Goal: Task Accomplishment & Management: Manage account settings

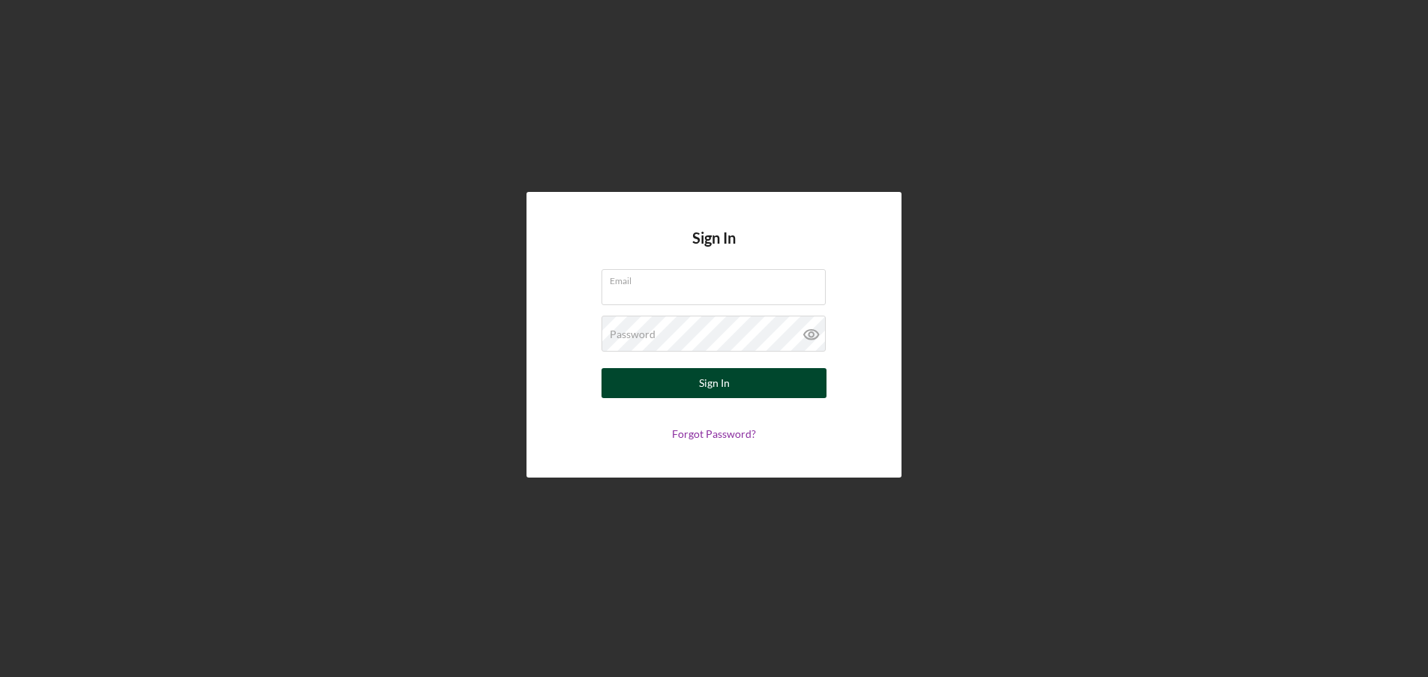
type input "[EMAIL_ADDRESS][DOMAIN_NAME]"
click at [751, 394] on button "Sign In" at bounding box center [713, 383] width 225 height 30
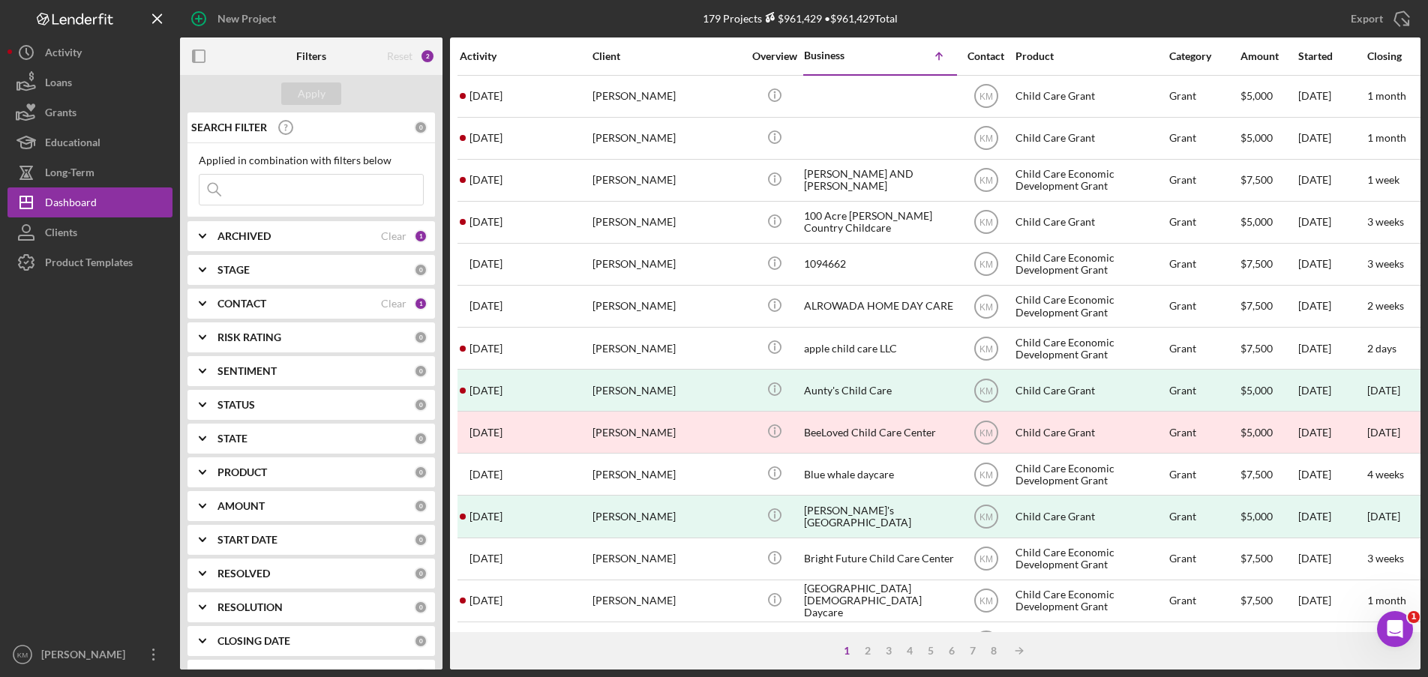
click at [202, 269] on icon "Icon/Expander" at bounding box center [202, 269] width 37 height 37
click at [205, 430] on input "Pending" at bounding box center [206, 427] width 15 height 15
checkbox input "true"
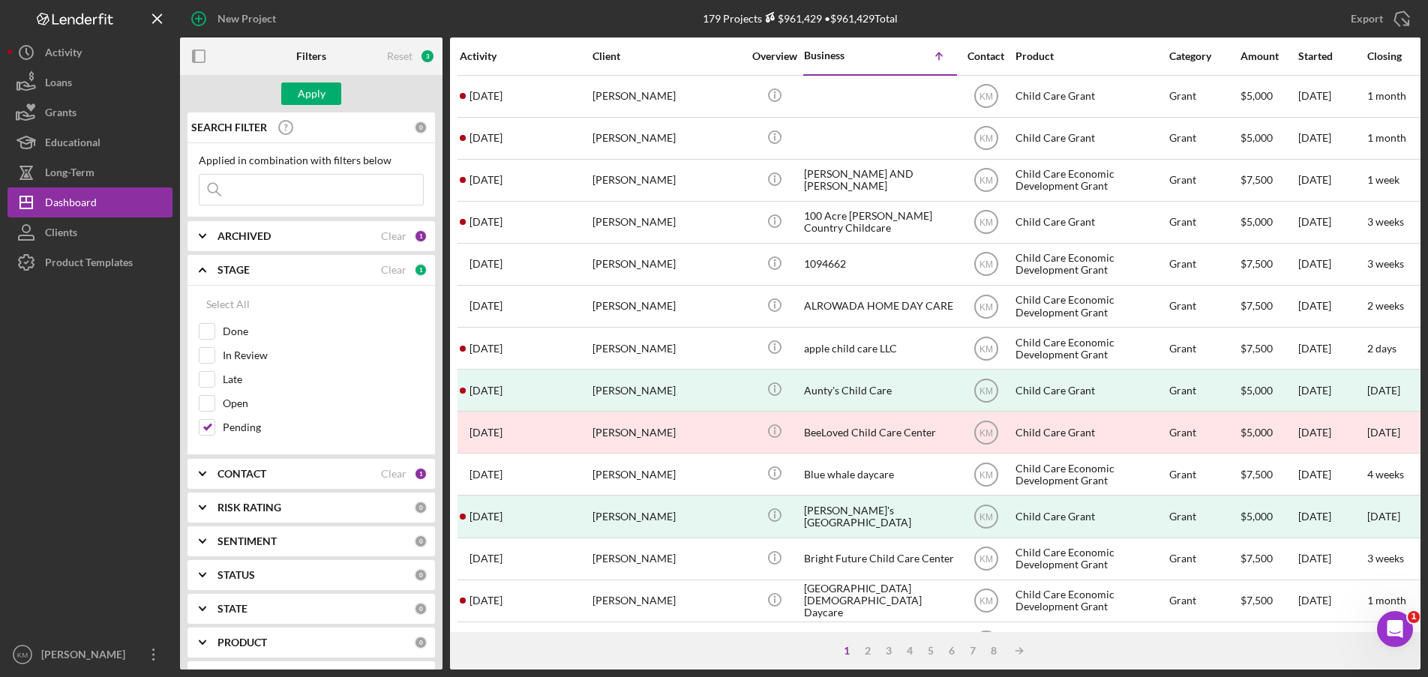
click at [202, 270] on polyline at bounding box center [202, 269] width 6 height 3
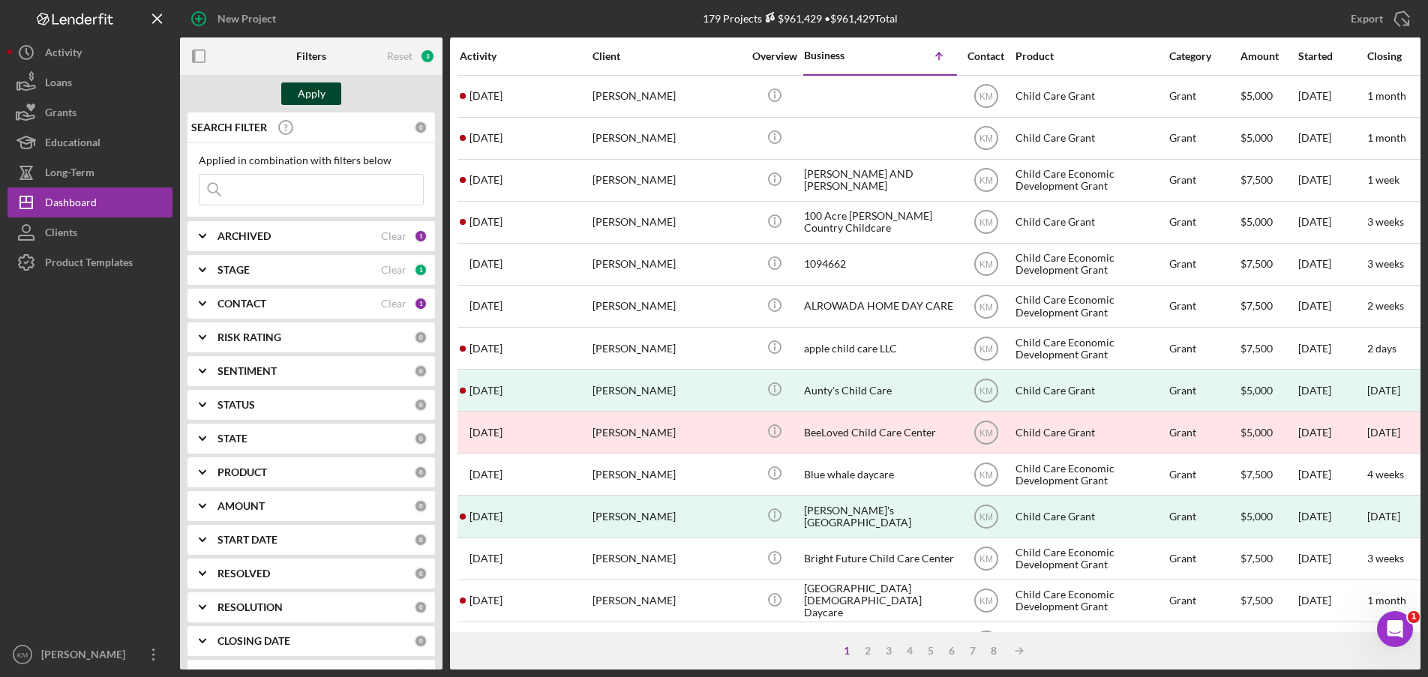
click at [318, 98] on div "Apply" at bounding box center [312, 93] width 28 height 22
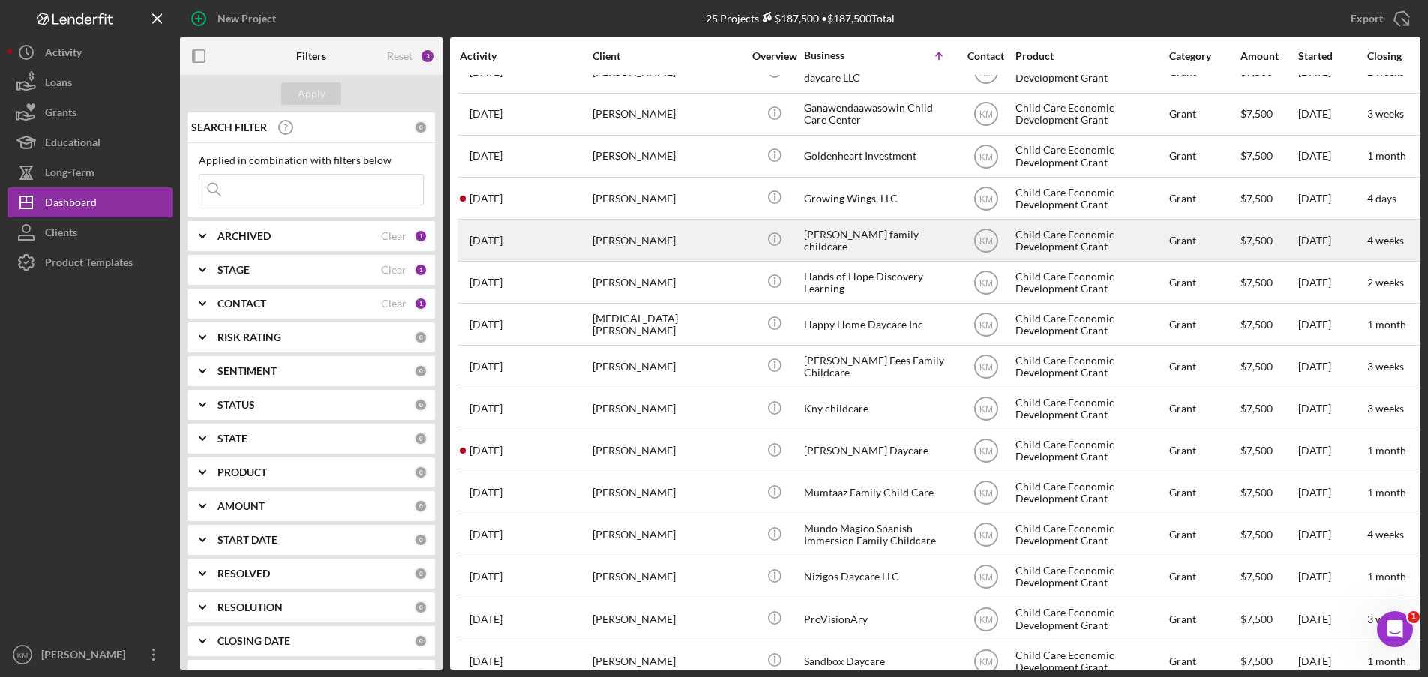
click at [856, 239] on div "[PERSON_NAME] family childcare" at bounding box center [879, 240] width 150 height 40
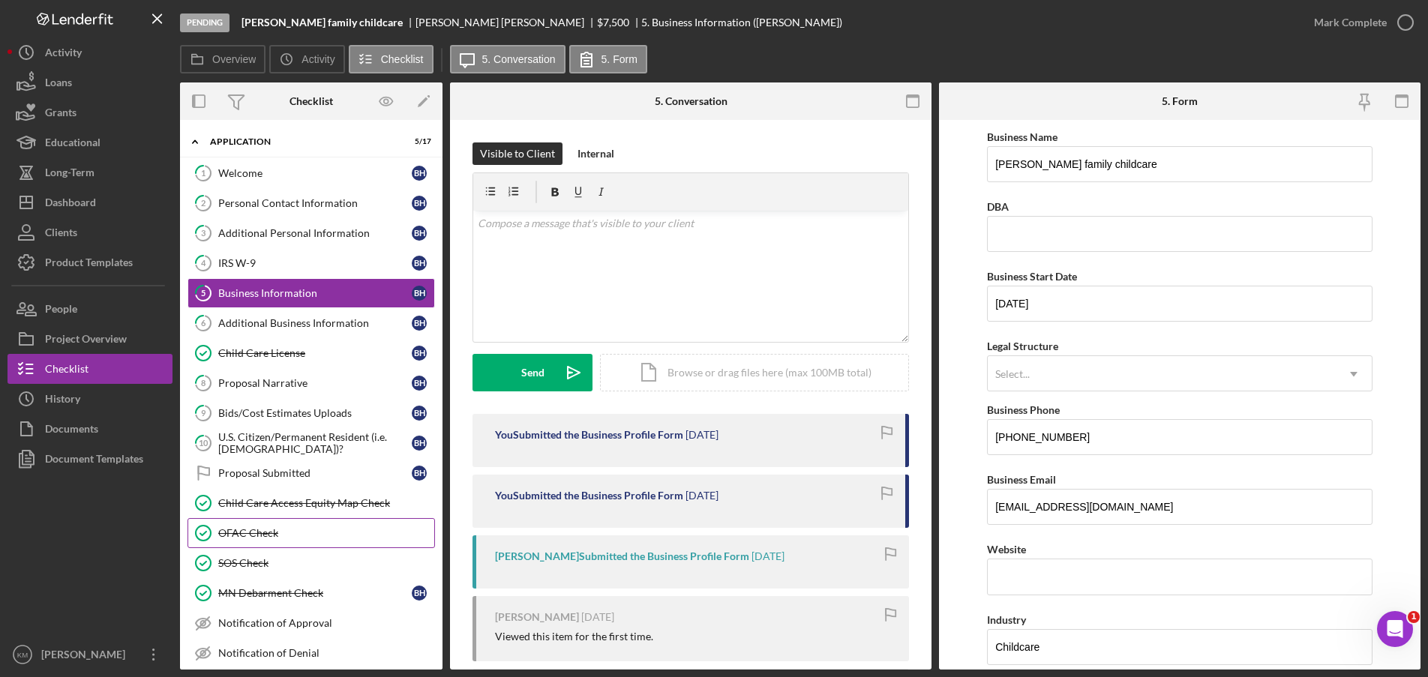
scroll to position [81, 0]
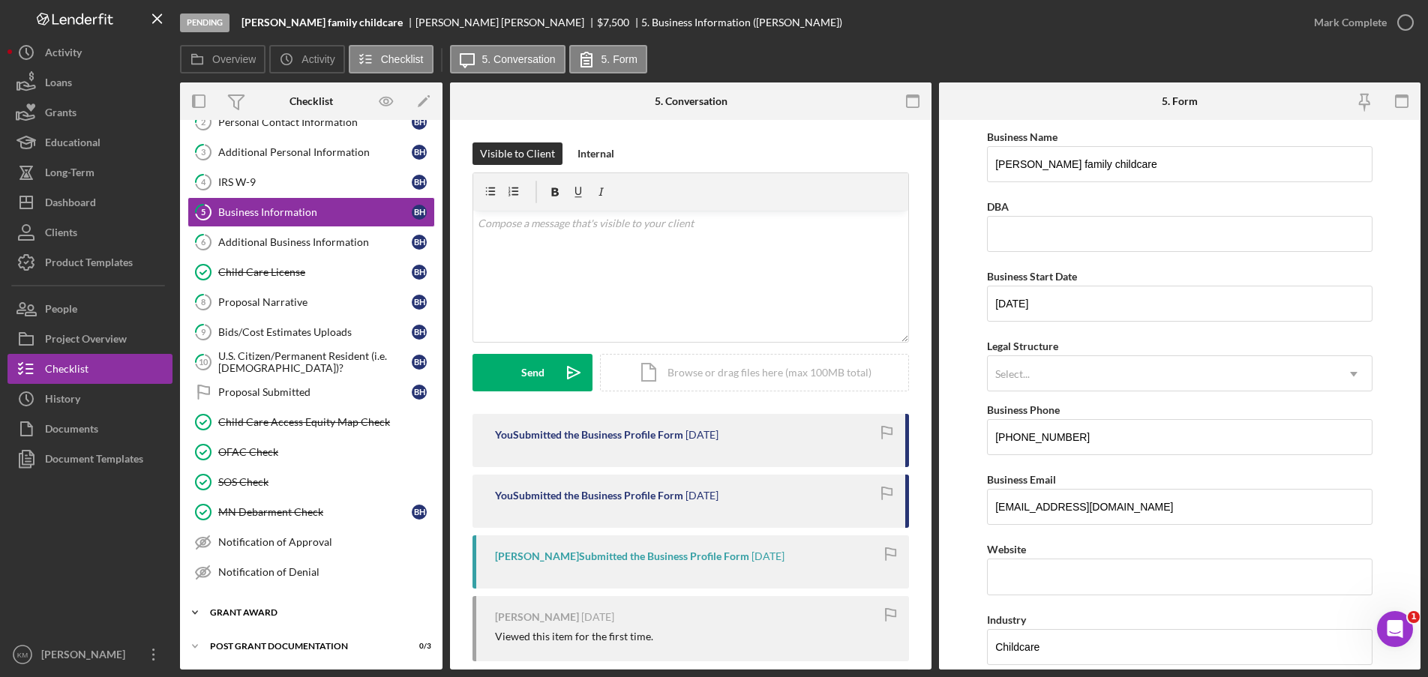
click at [193, 612] on polyline at bounding box center [195, 612] width 4 height 3
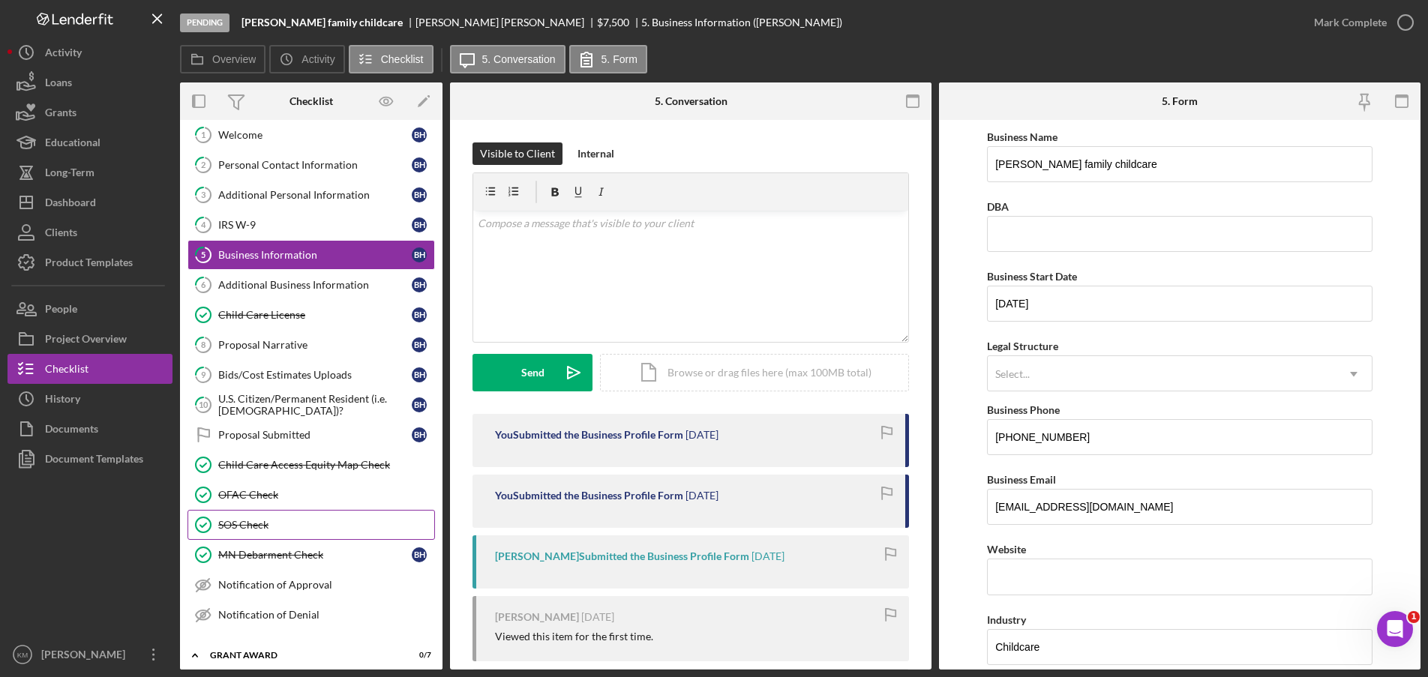
scroll to position [0, 0]
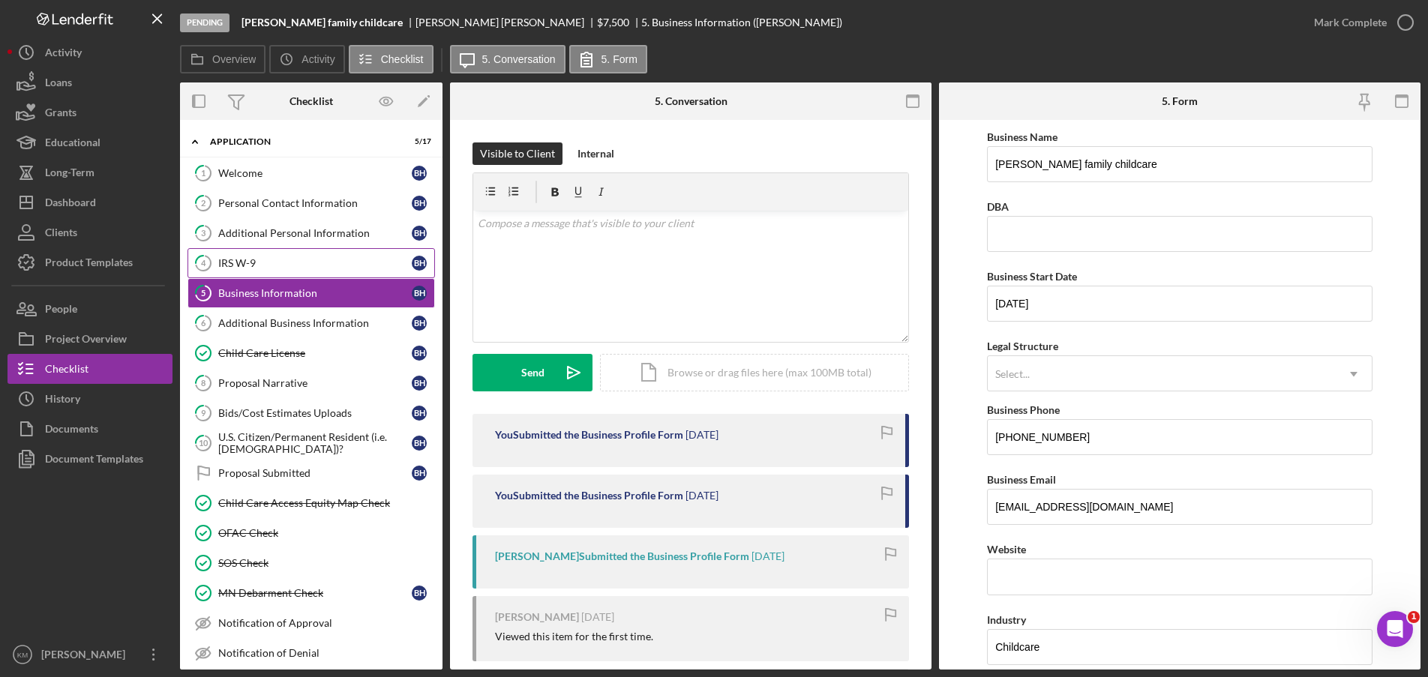
click at [241, 259] on div "IRS W-9" at bounding box center [314, 263] width 193 height 12
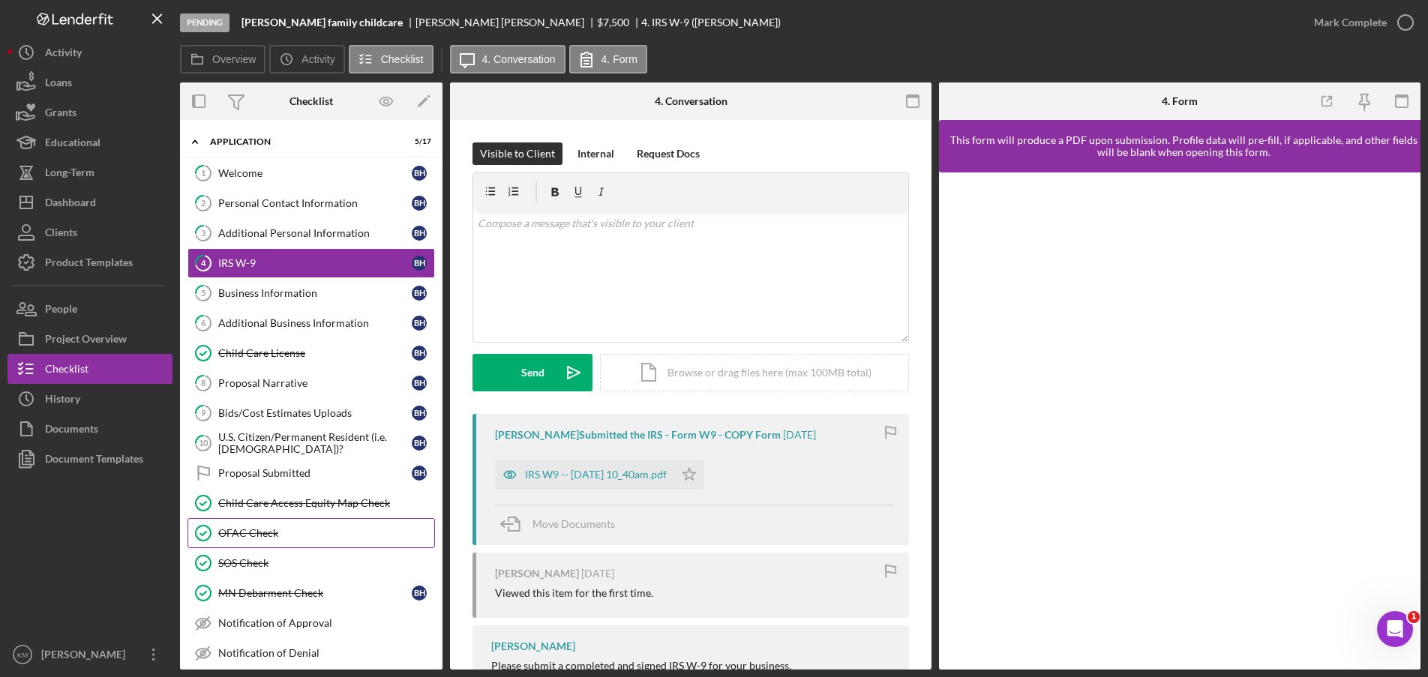
click at [256, 529] on div "OFAC Check" at bounding box center [326, 533] width 216 height 12
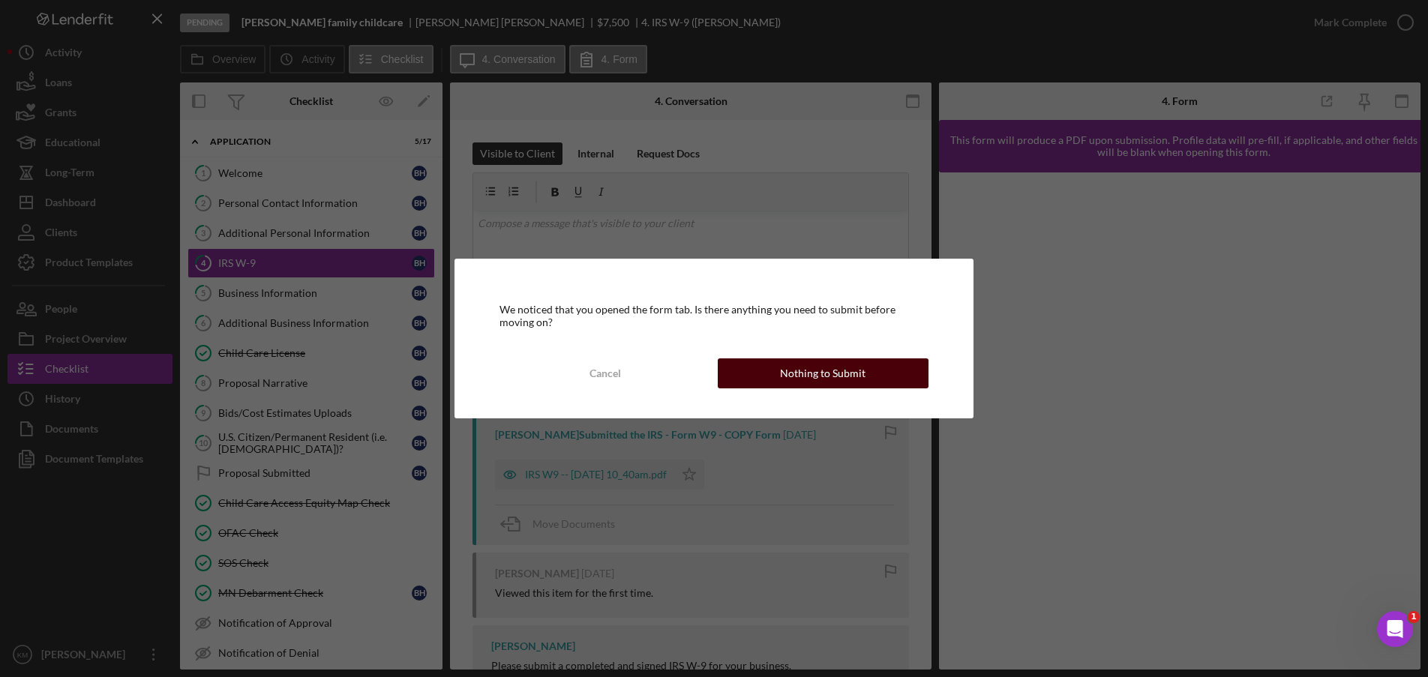
click at [775, 373] on button "Nothing to Submit" at bounding box center [823, 373] width 211 height 30
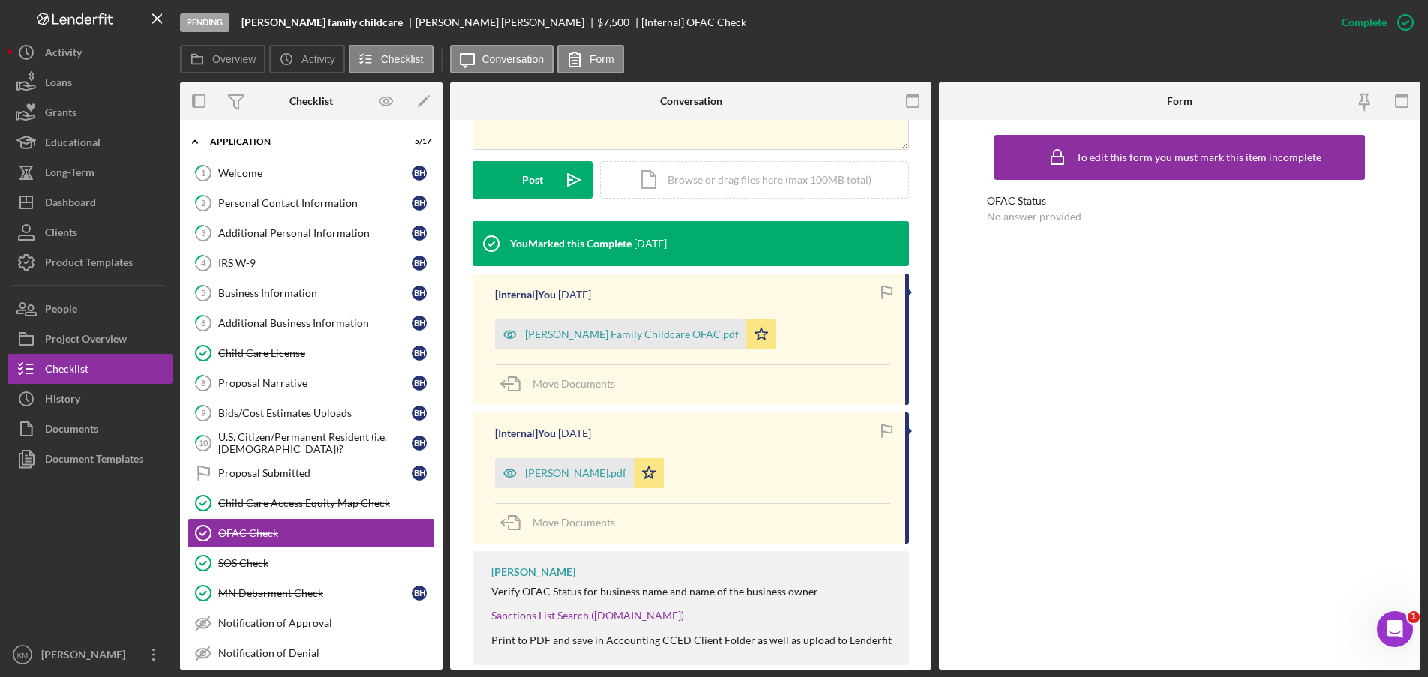
scroll to position [375, 0]
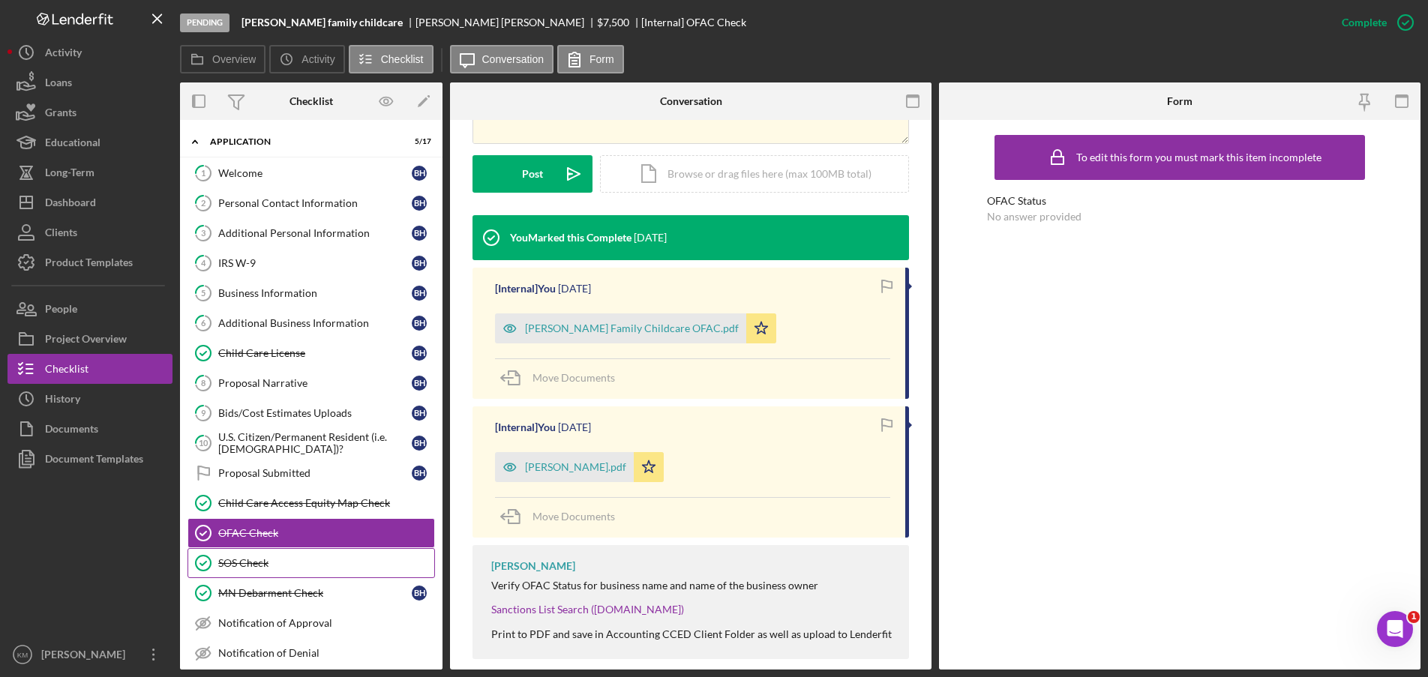
click at [257, 557] on div "SOS Check" at bounding box center [326, 563] width 216 height 12
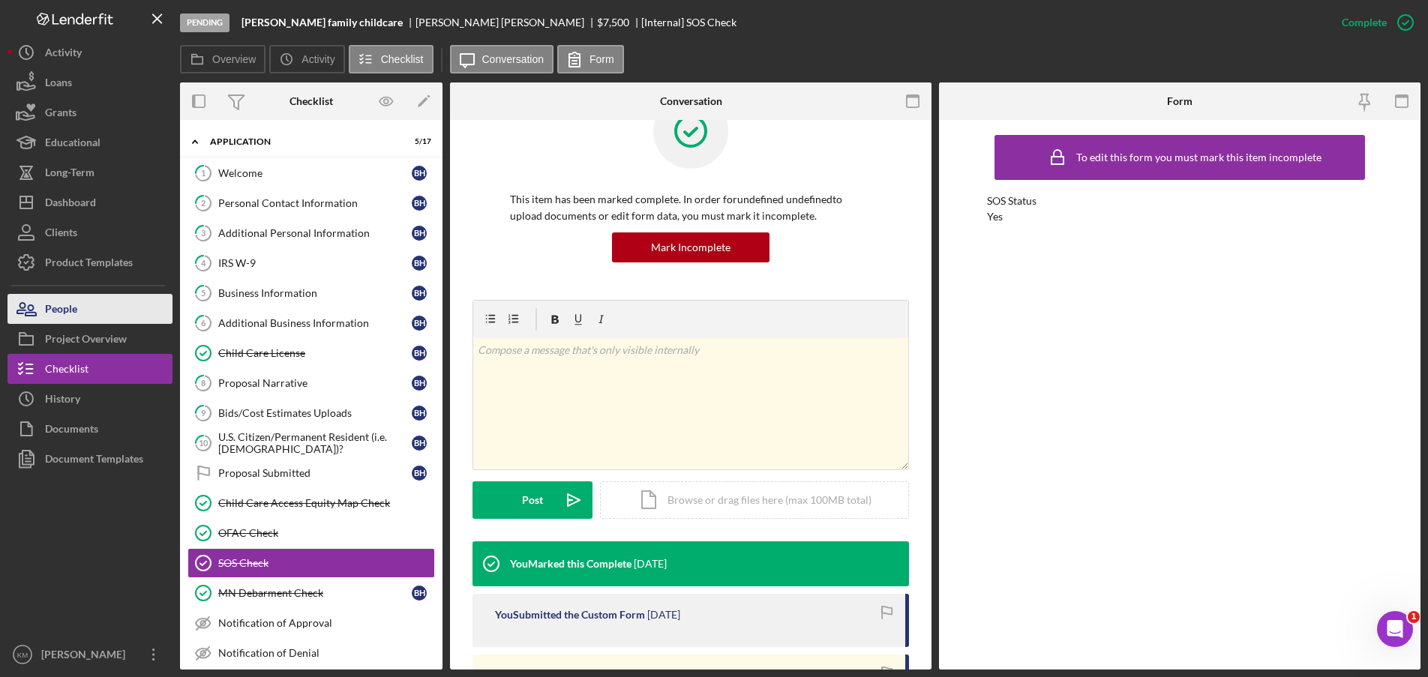
scroll to position [75, 0]
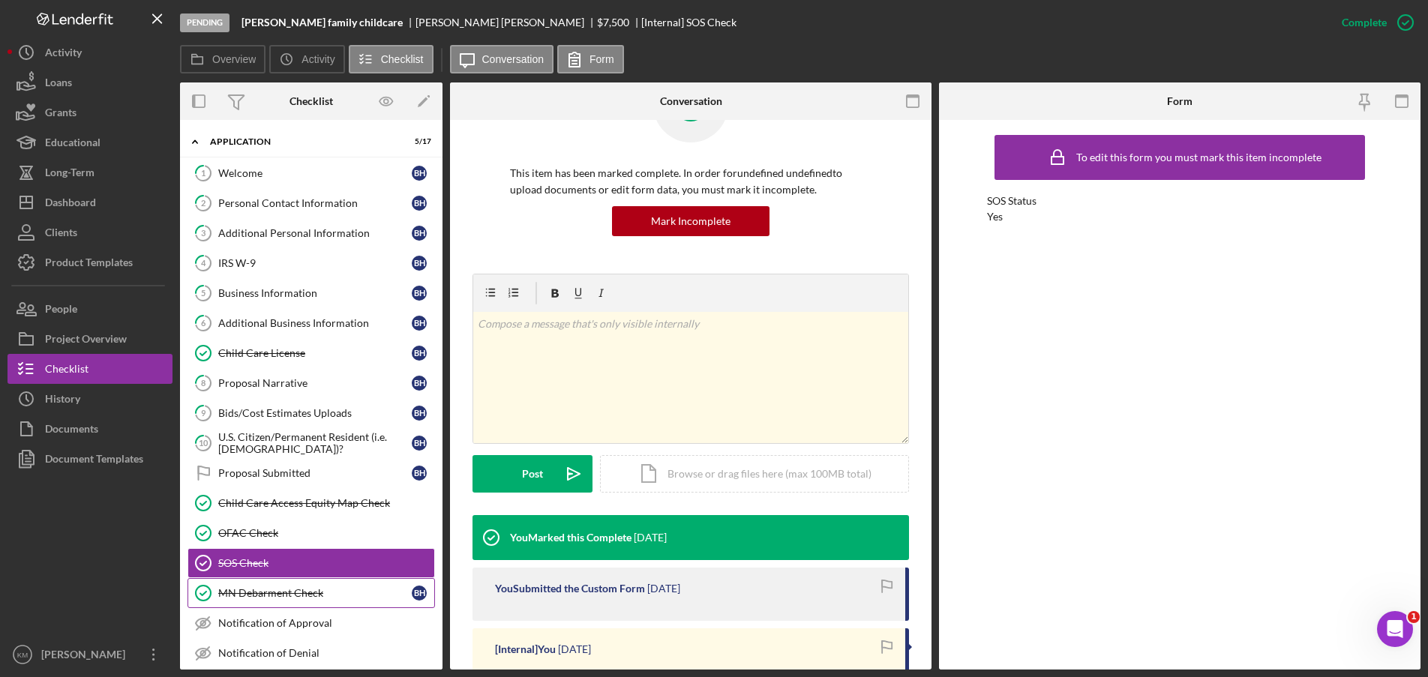
click at [292, 587] on div "MN Debarment Check" at bounding box center [314, 593] width 193 height 12
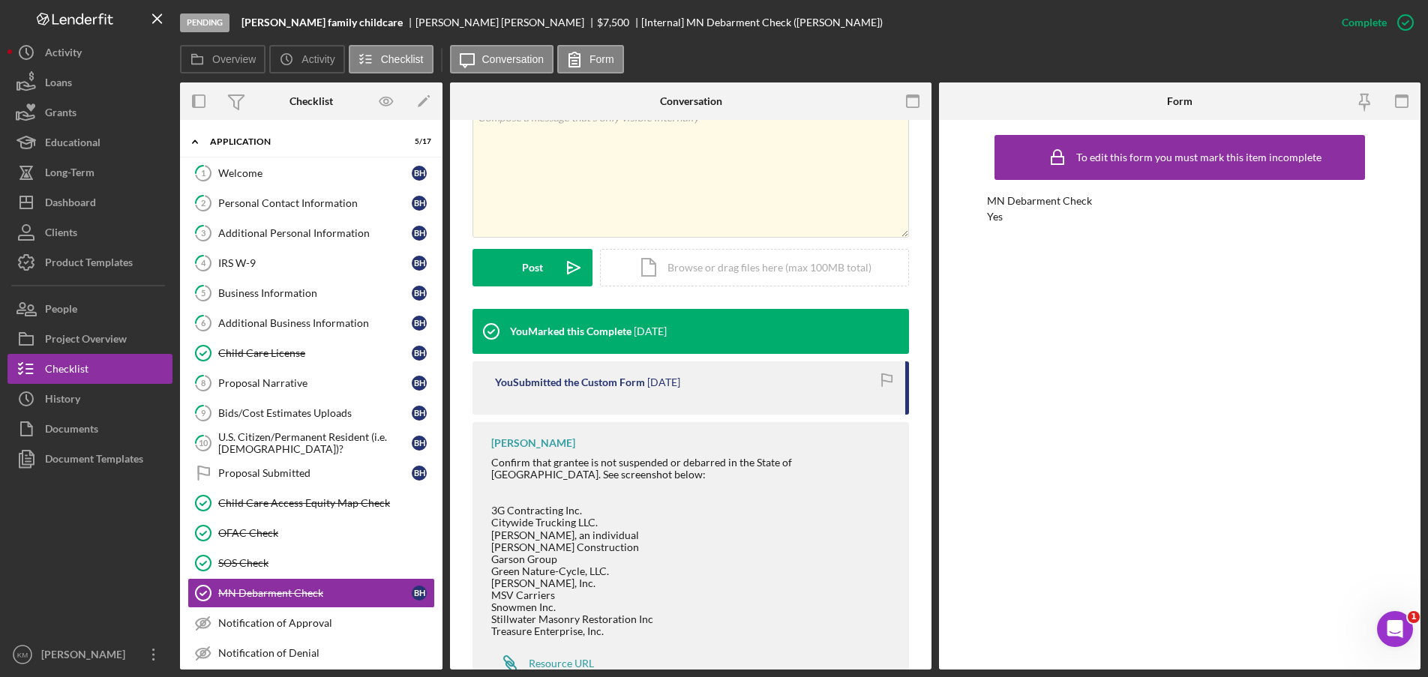
scroll to position [300, 0]
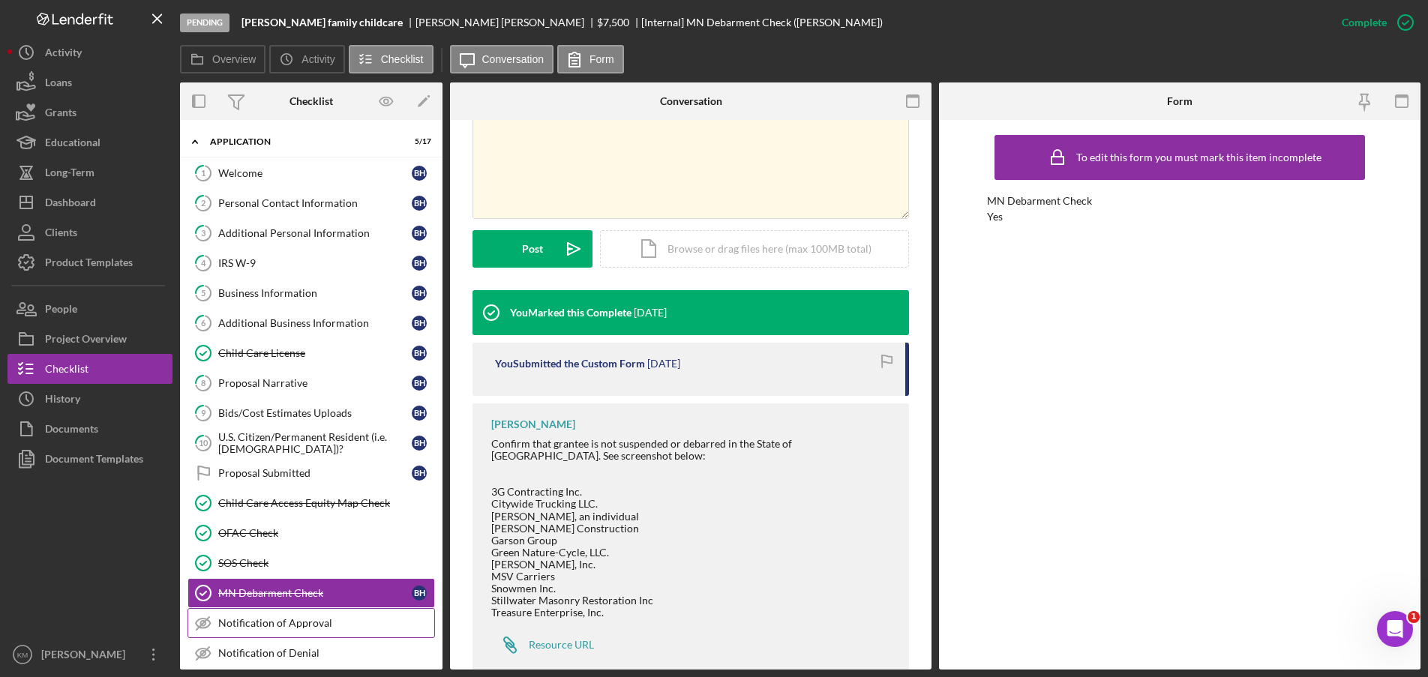
drag, startPoint x: 316, startPoint y: 619, endPoint x: 360, endPoint y: 615, distance: 44.5
click at [316, 619] on div "Notification of Approval" at bounding box center [326, 623] width 216 height 12
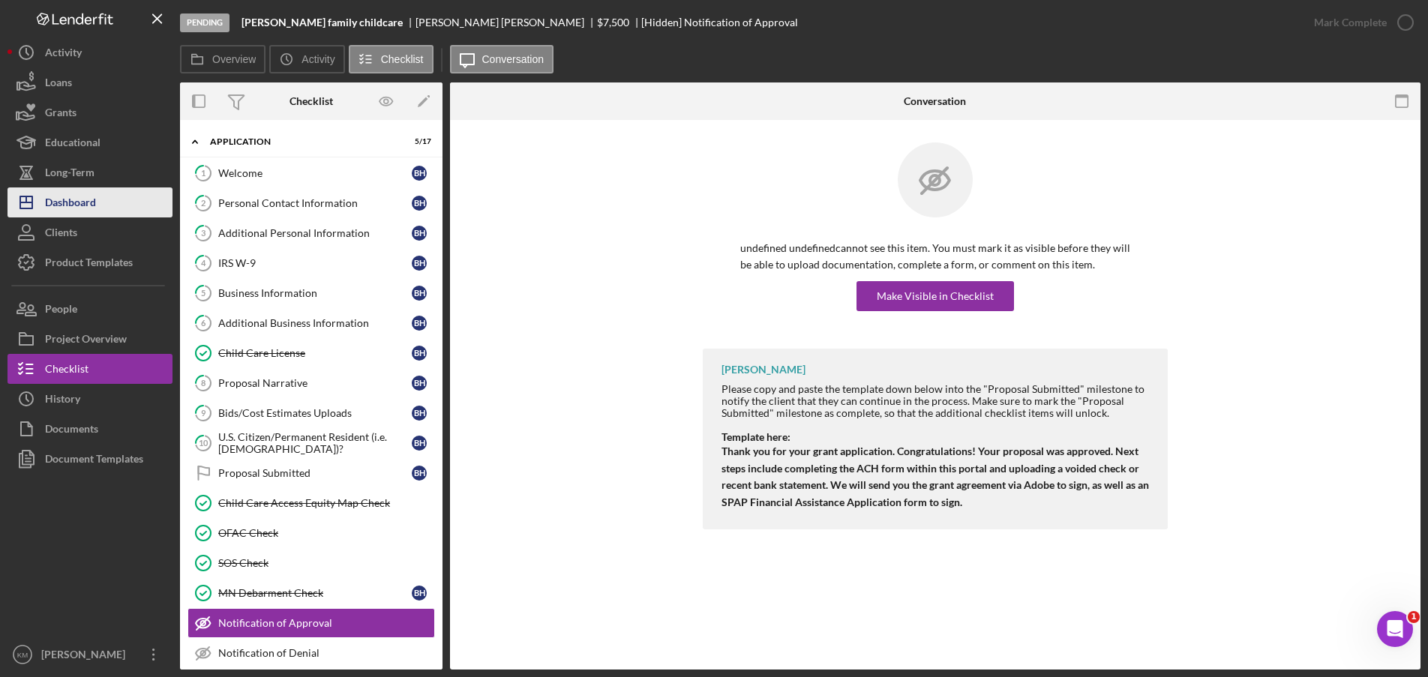
click at [106, 202] on button "Icon/Dashboard Dashboard" at bounding box center [89, 202] width 165 height 30
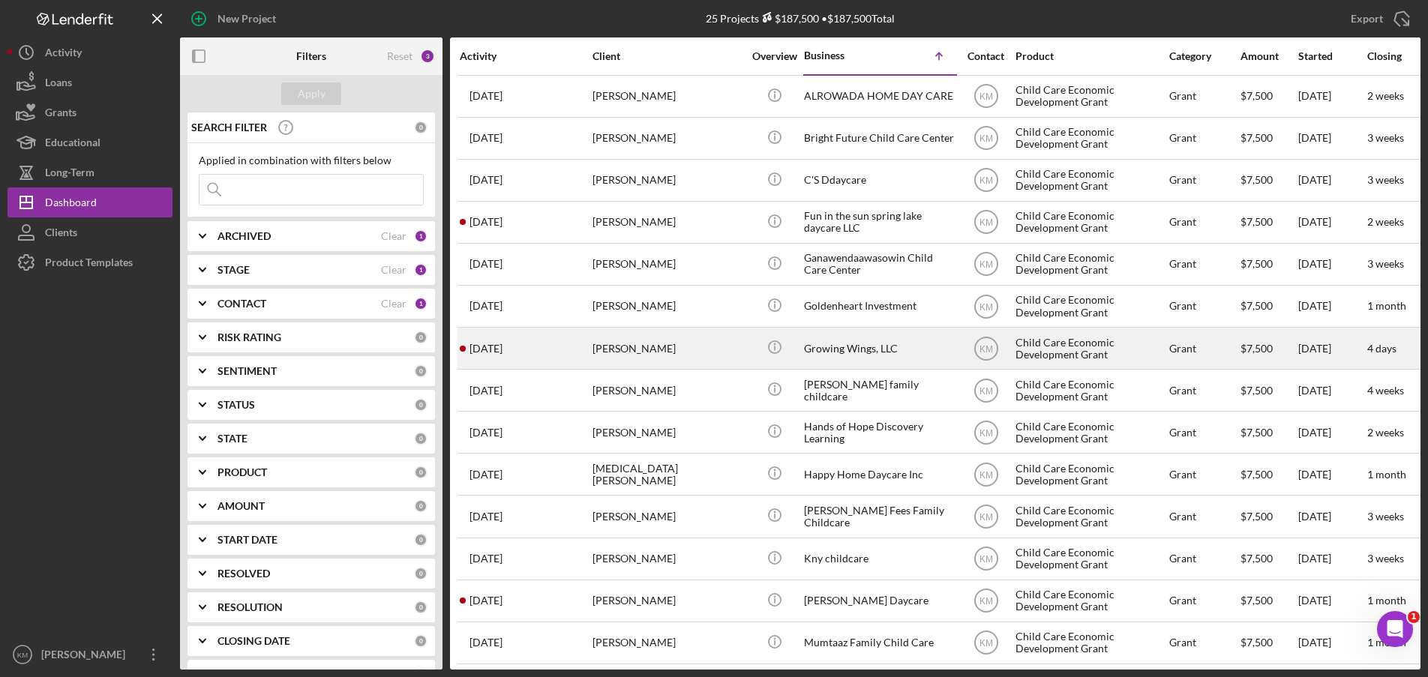
click at [831, 356] on div "Growing Wings, LLC" at bounding box center [879, 348] width 150 height 40
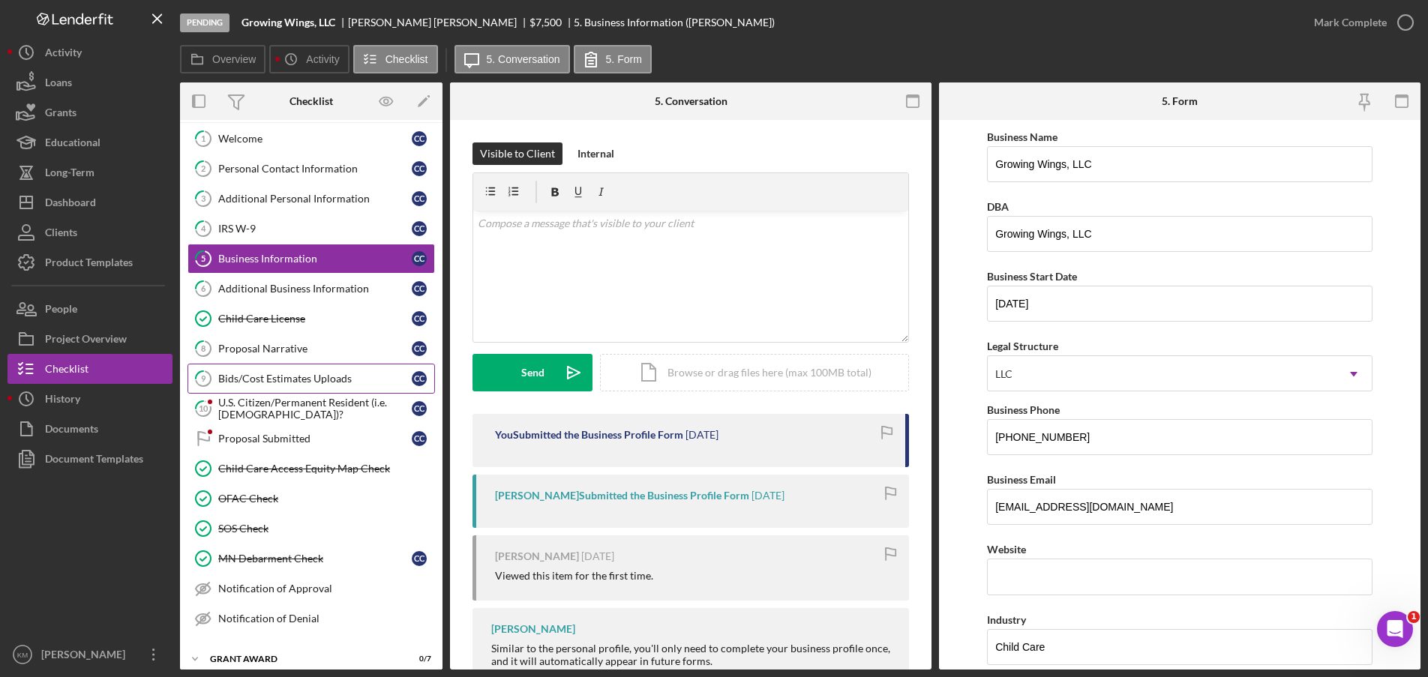
scroll to position [81, 0]
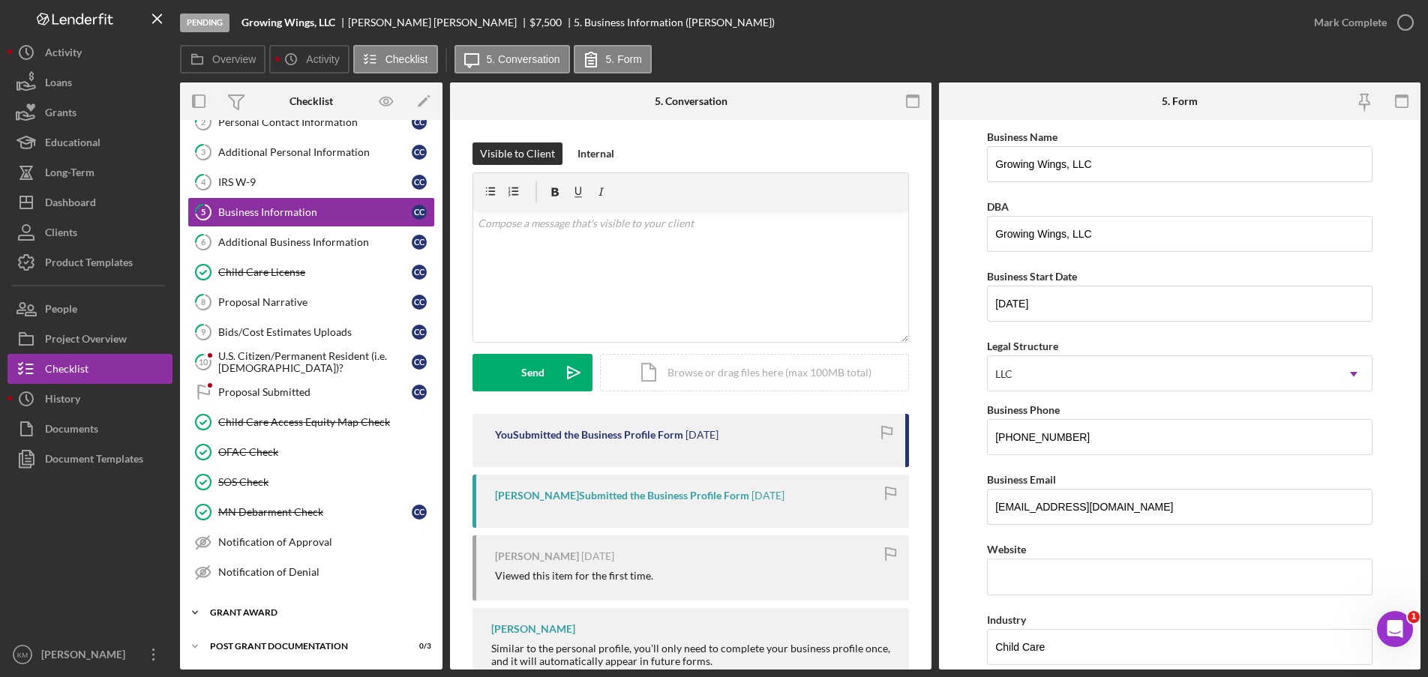
click at [191, 613] on icon "Icon/Expander" at bounding box center [195, 613] width 30 height 30
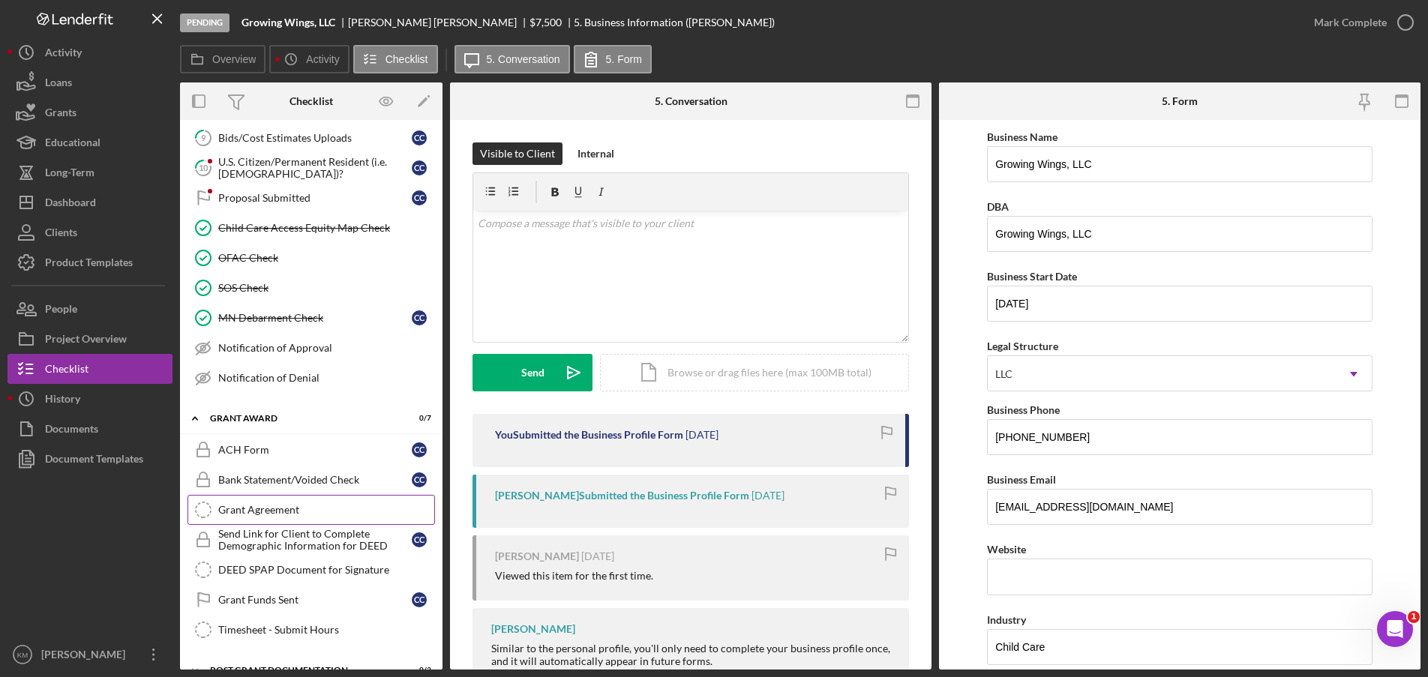
scroll to position [299, 0]
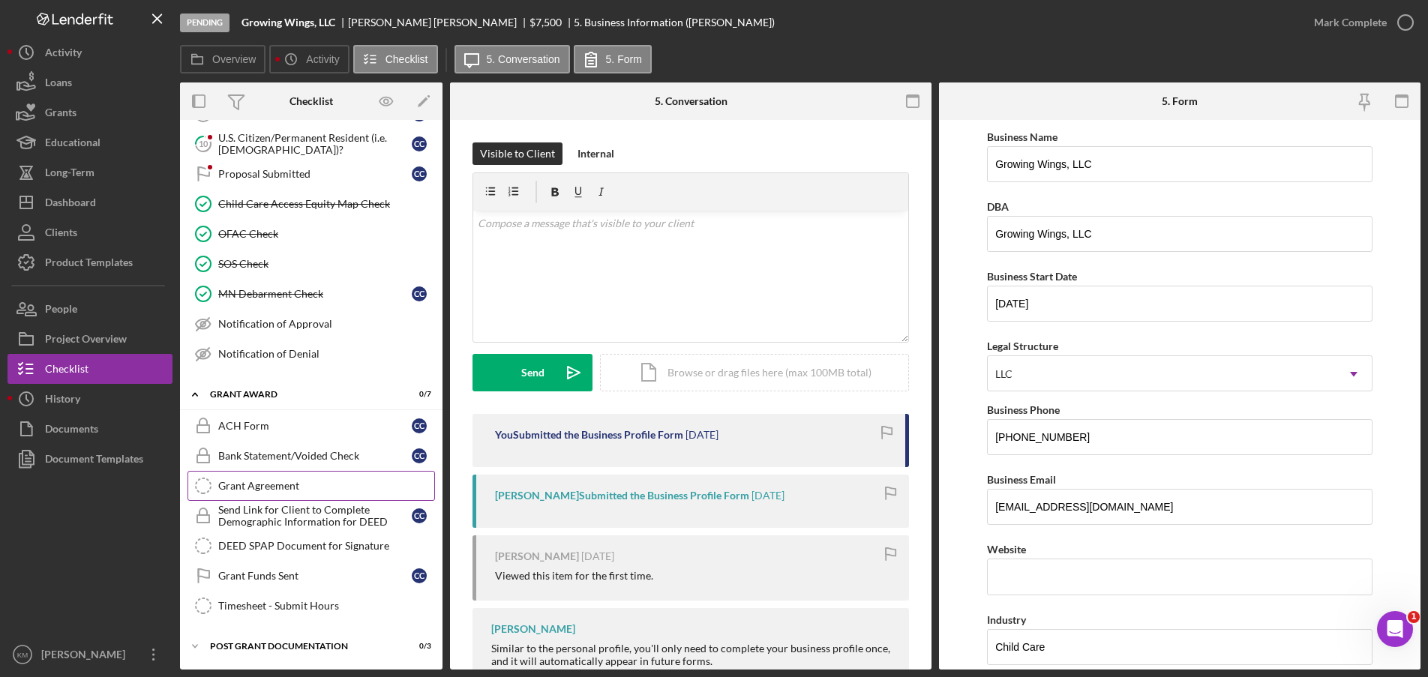
click at [241, 475] on link "Grant Agreement Grant Agreement" at bounding box center [310, 486] width 247 height 30
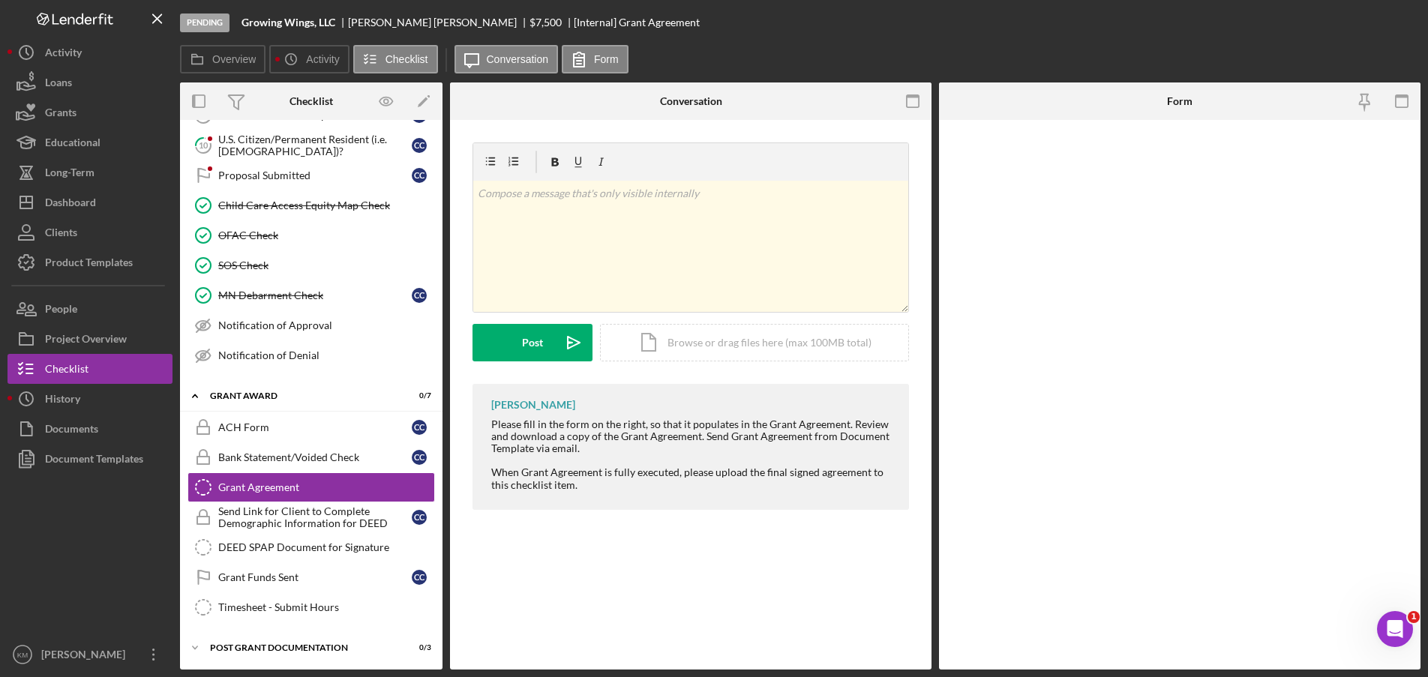
scroll to position [299, 0]
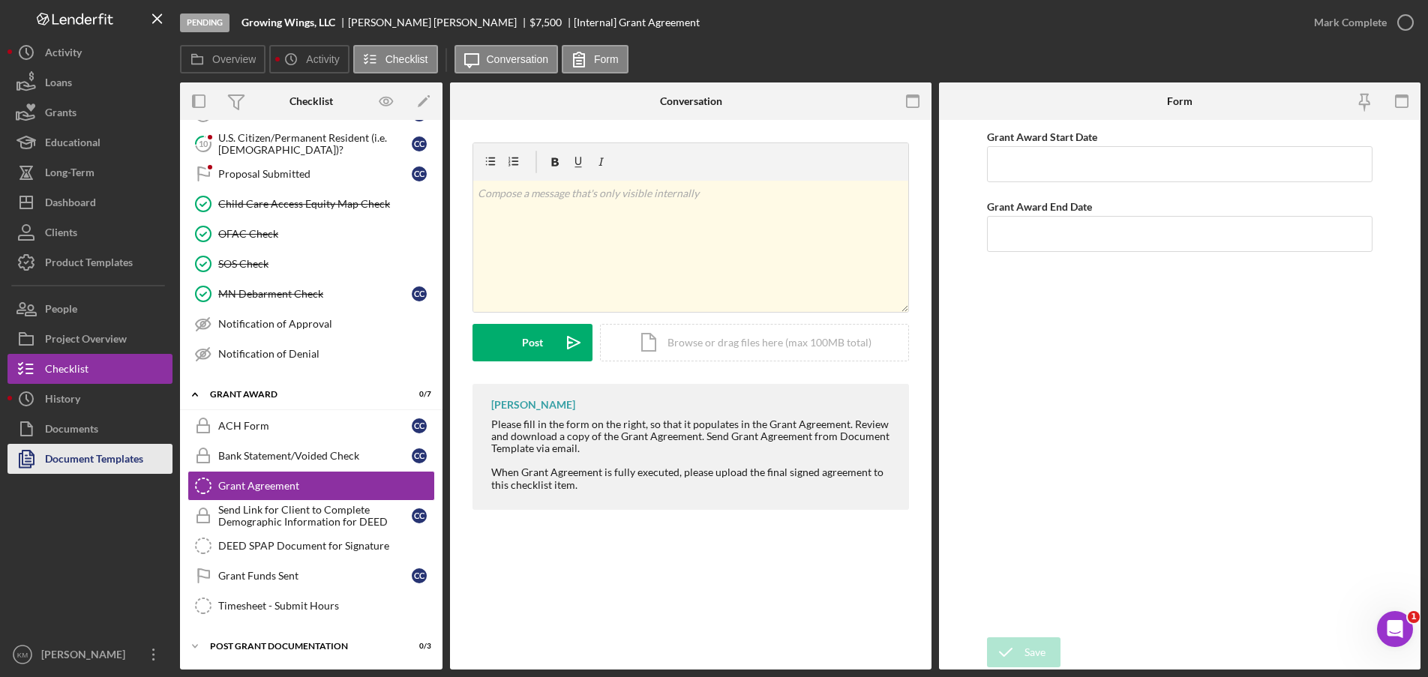
click at [139, 467] on div "Document Templates" at bounding box center [94, 461] width 98 height 34
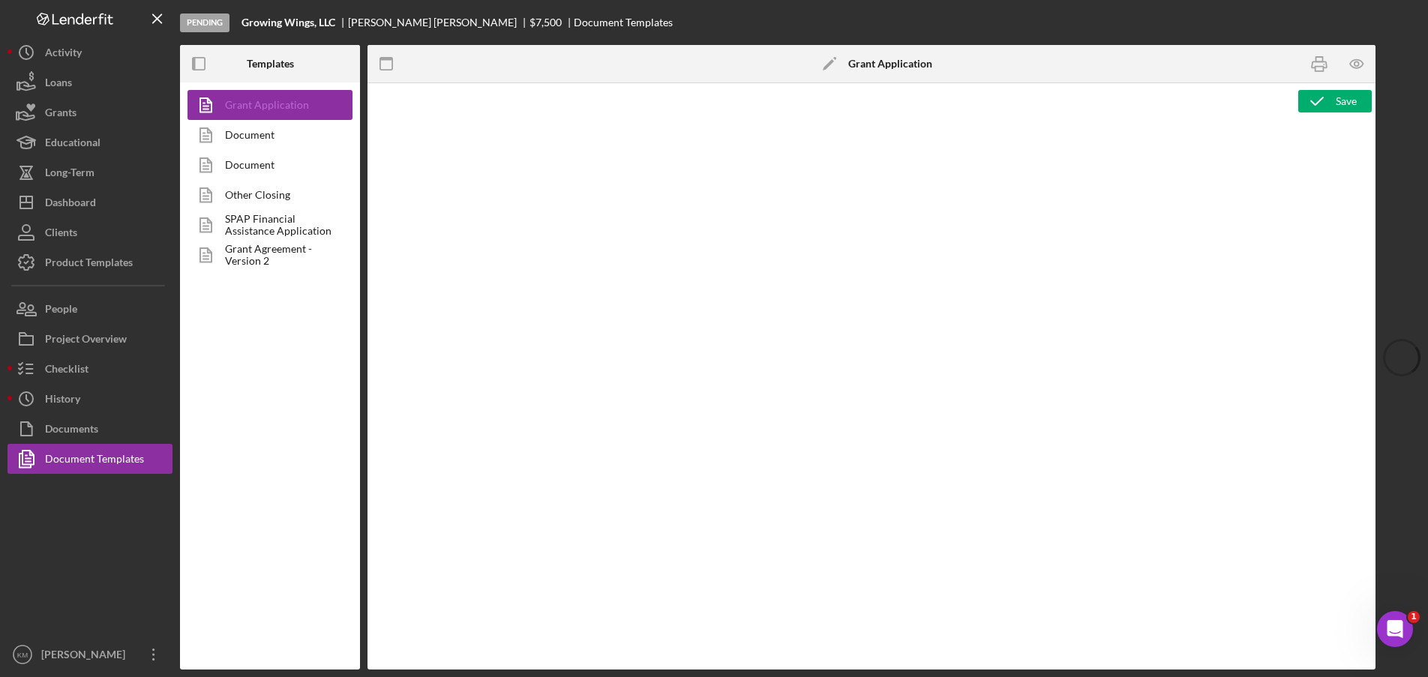
type textarea "<h3>Core Fields</h3> <hr> <table style="width: 100%; border-collapse: collapse;…"
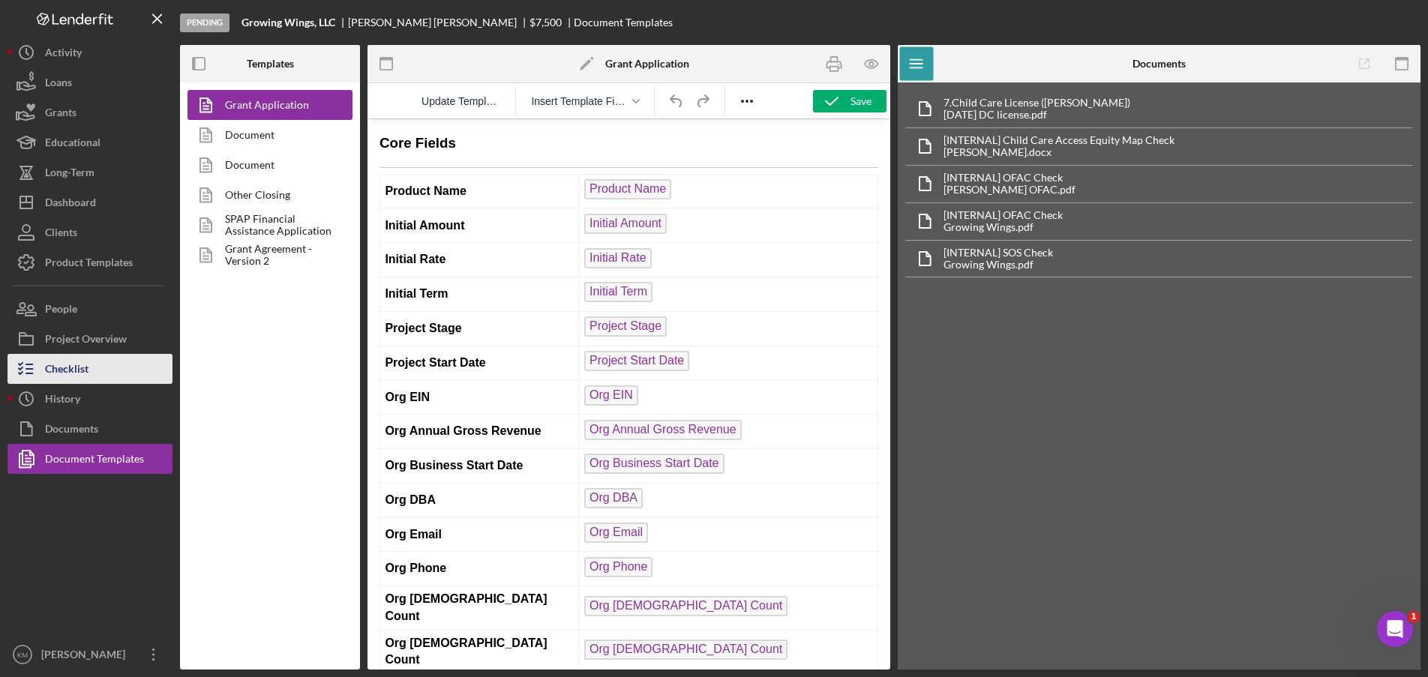
click at [67, 364] on div "Checklist" at bounding box center [66, 371] width 43 height 34
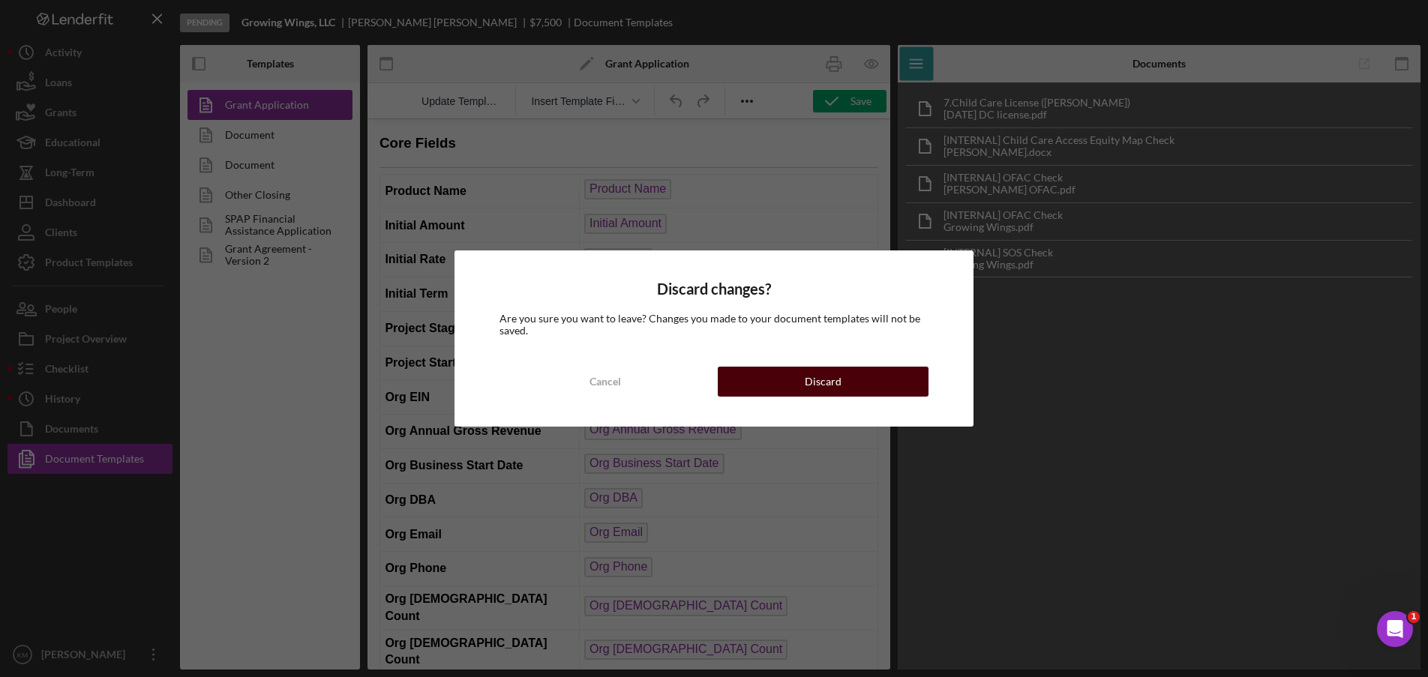
click at [852, 378] on button "Discard" at bounding box center [823, 382] width 211 height 30
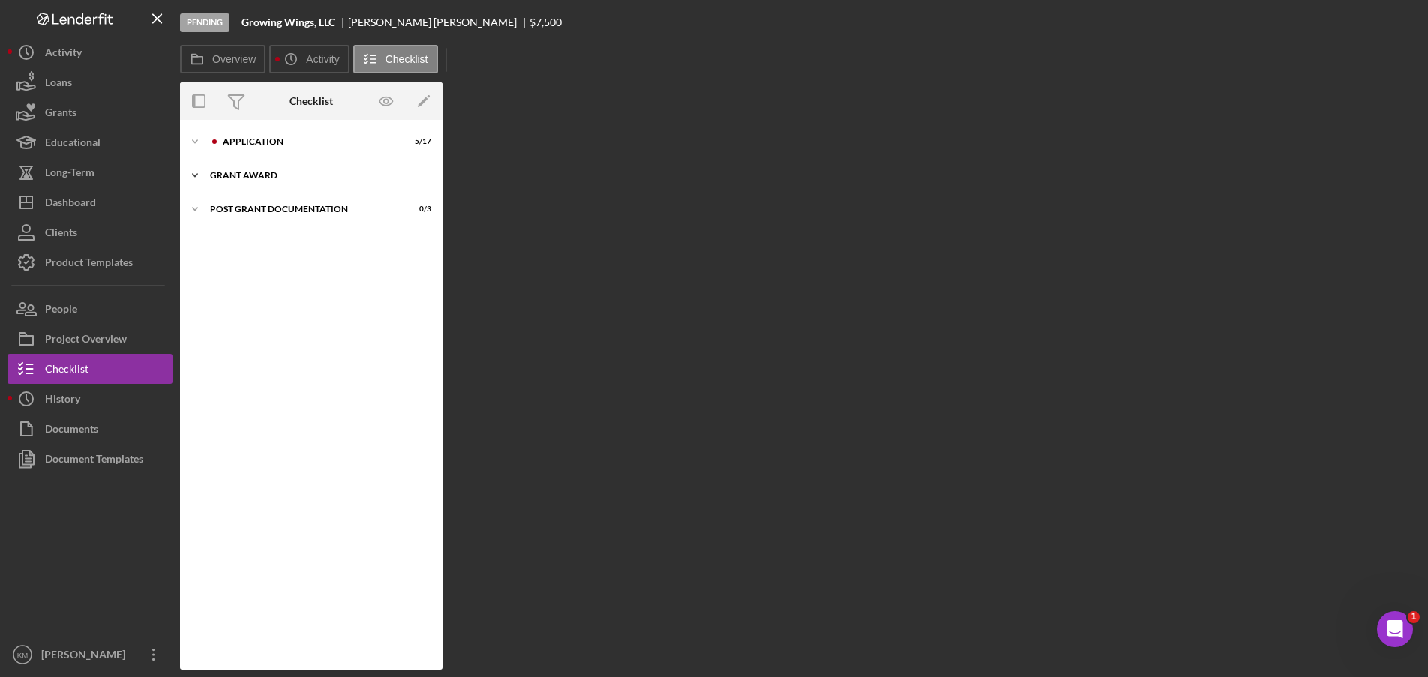
click at [199, 175] on icon "Icon/Expander" at bounding box center [195, 175] width 30 height 30
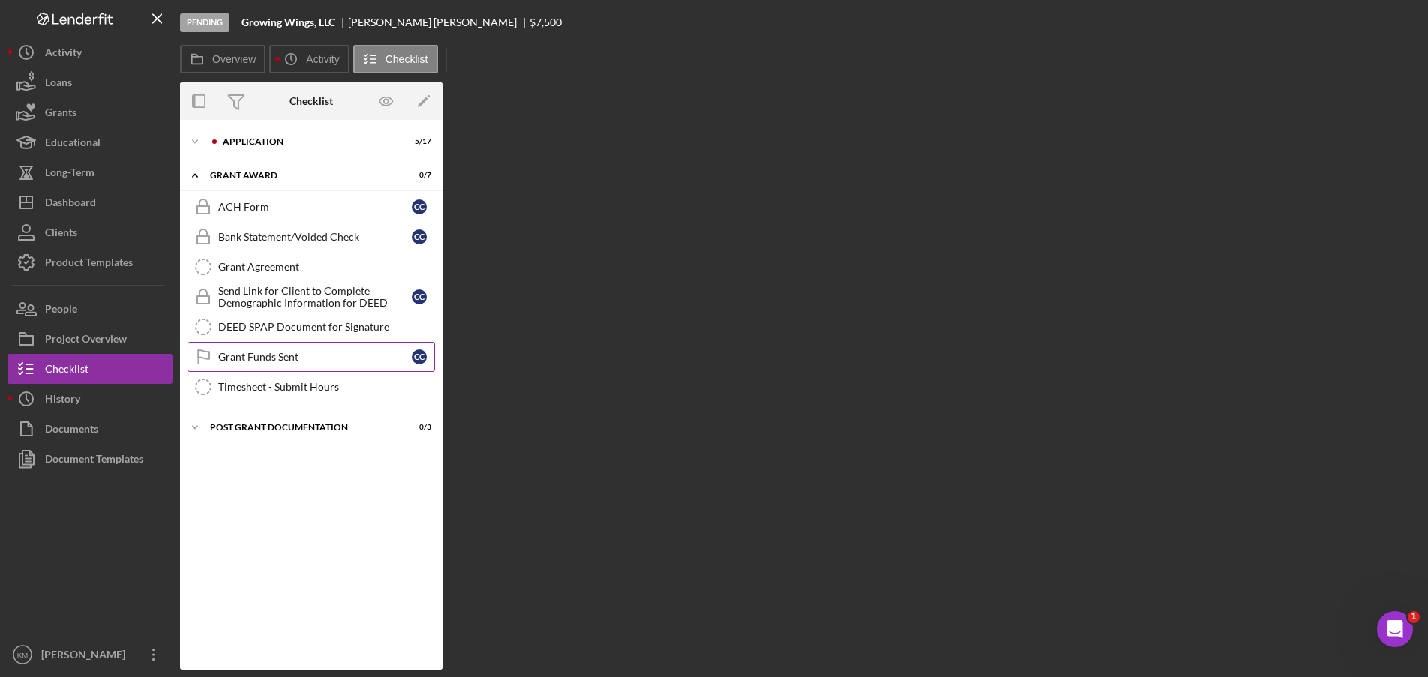
click at [241, 354] on div "Grant Funds Sent" at bounding box center [314, 357] width 193 height 12
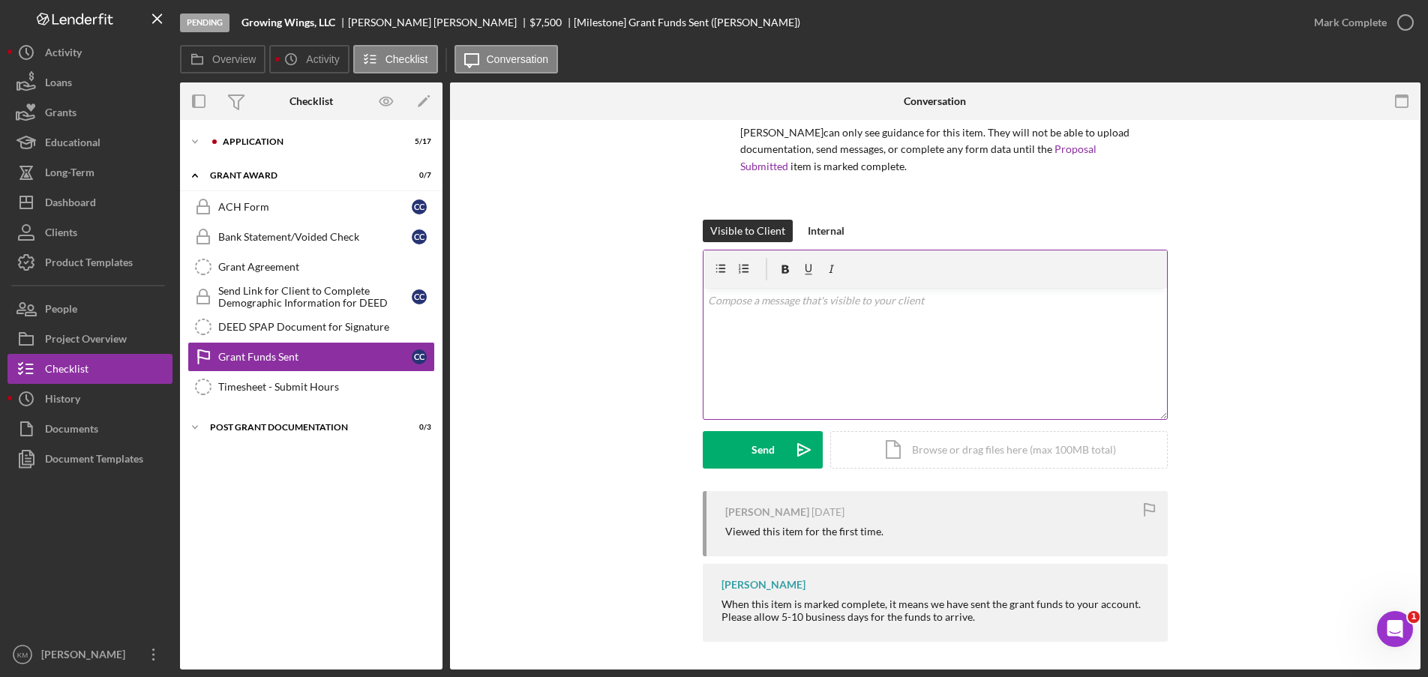
scroll to position [118, 0]
